Goal: Information Seeking & Learning: Check status

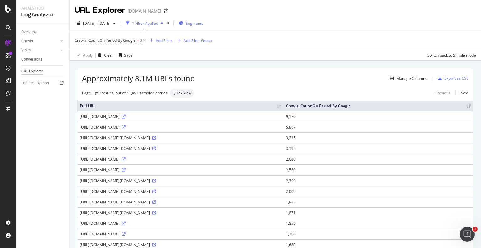
click at [203, 25] on span "Segments" at bounding box center [195, 23] width 18 height 5
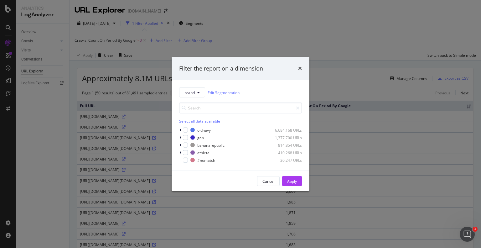
click at [212, 25] on div "Filter the report on a dimension brand Edit Segmentation Select all data availa…" at bounding box center [240, 124] width 481 height 248
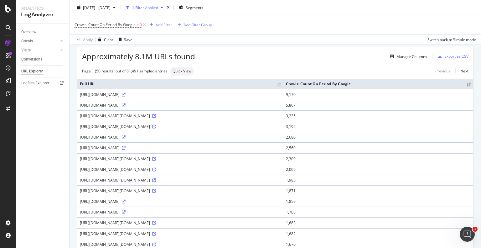
scroll to position [21, 0]
click at [199, 127] on div "https://www.gap.com/browse/product.do?pid=406647002&vid=1" at bounding box center [180, 126] width 201 height 5
click at [156, 127] on icon at bounding box center [154, 127] width 4 height 4
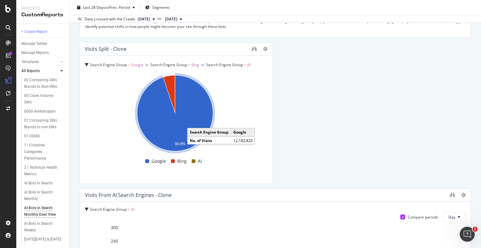
scroll to position [1659, 0]
